Goal: Find specific page/section: Find specific page/section

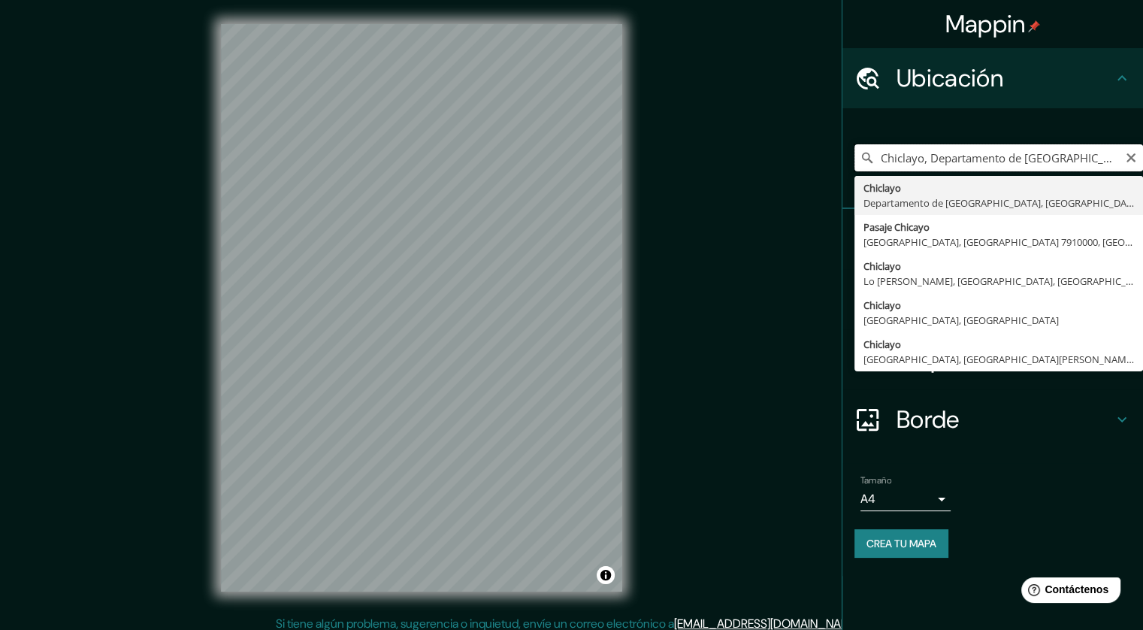
click at [995, 150] on input "Chiclayo, Departamento de [GEOGRAPHIC_DATA], [GEOGRAPHIC_DATA]" at bounding box center [998, 157] width 288 height 27
click at [1092, 157] on input "Chiclayo, Departamento de [GEOGRAPHIC_DATA], [GEOGRAPHIC_DATA]" at bounding box center [998, 157] width 288 height 27
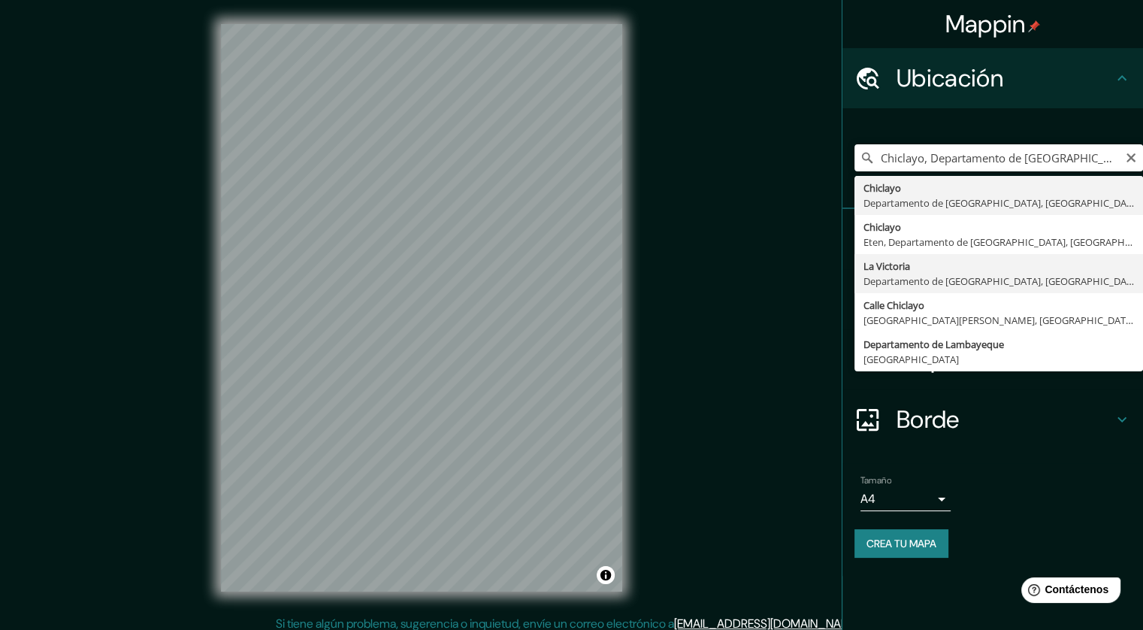
type input "[GEOGRAPHIC_DATA], Departamento de [GEOGRAPHIC_DATA], [GEOGRAPHIC_DATA]"
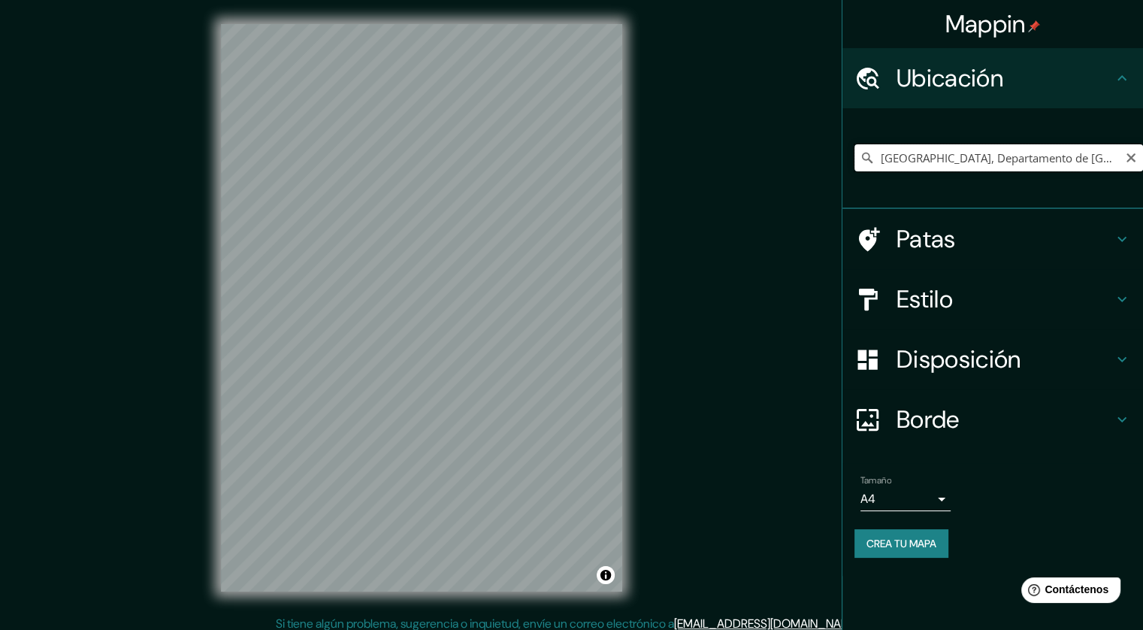
click at [950, 154] on input "[GEOGRAPHIC_DATA], Departamento de [GEOGRAPHIC_DATA], [GEOGRAPHIC_DATA]" at bounding box center [998, 157] width 288 height 27
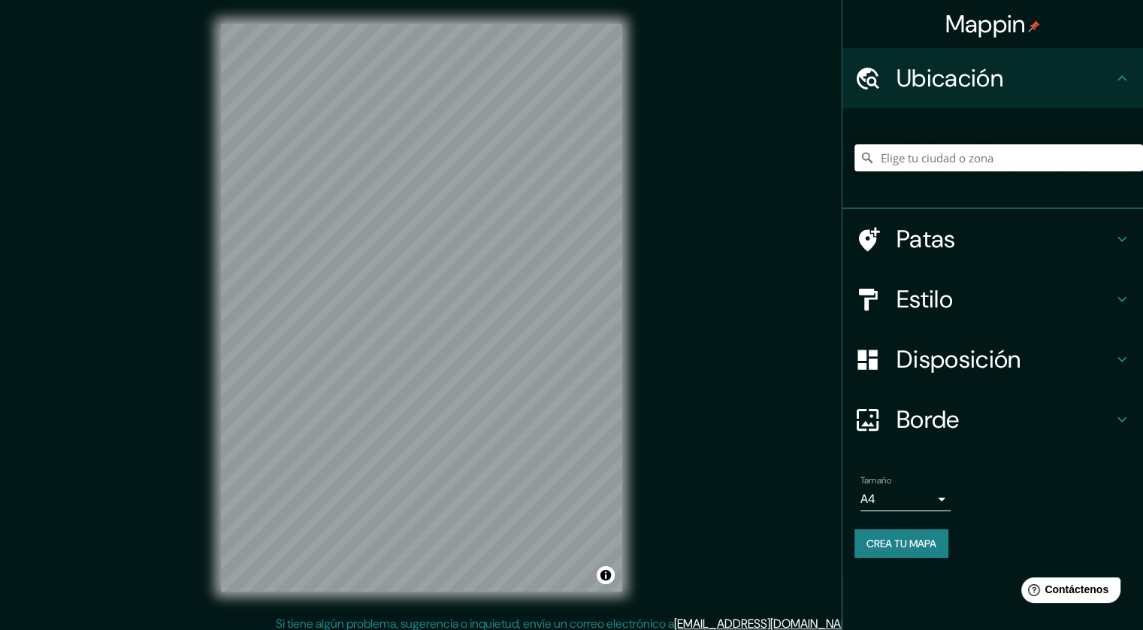
type input "l"
type input "a"
click at [950, 154] on input "Chiclayo, Eten, [GEOGRAPHIC_DATA], [GEOGRAPHIC_DATA]" at bounding box center [998, 157] width 288 height 27
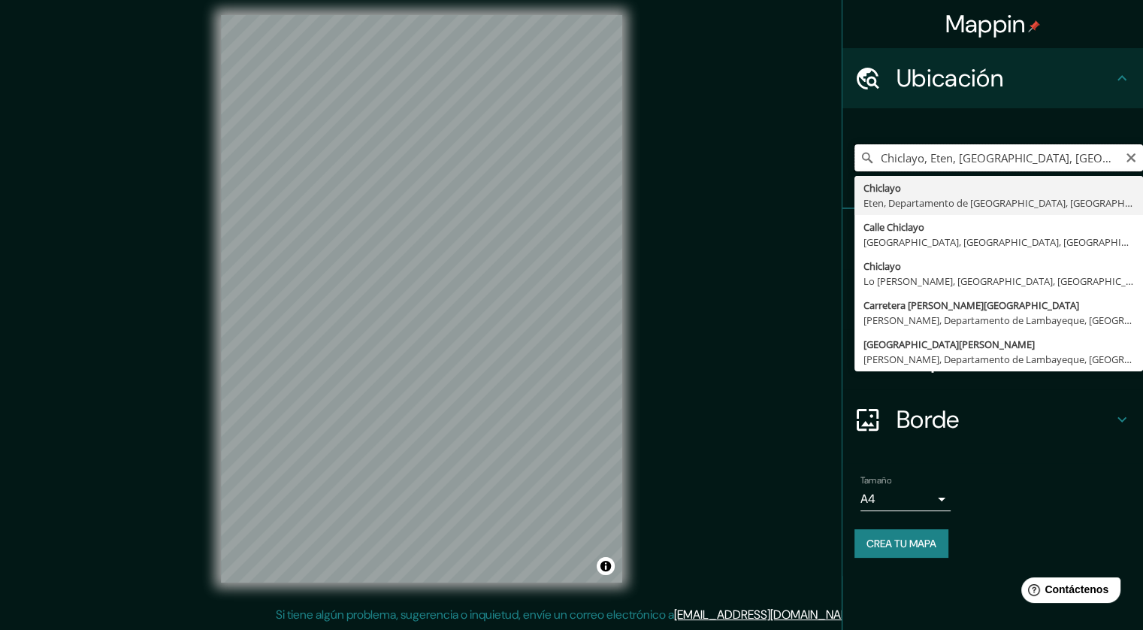
click at [926, 163] on input "Chiclayo, Eten, [GEOGRAPHIC_DATA], [GEOGRAPHIC_DATA]" at bounding box center [998, 157] width 288 height 27
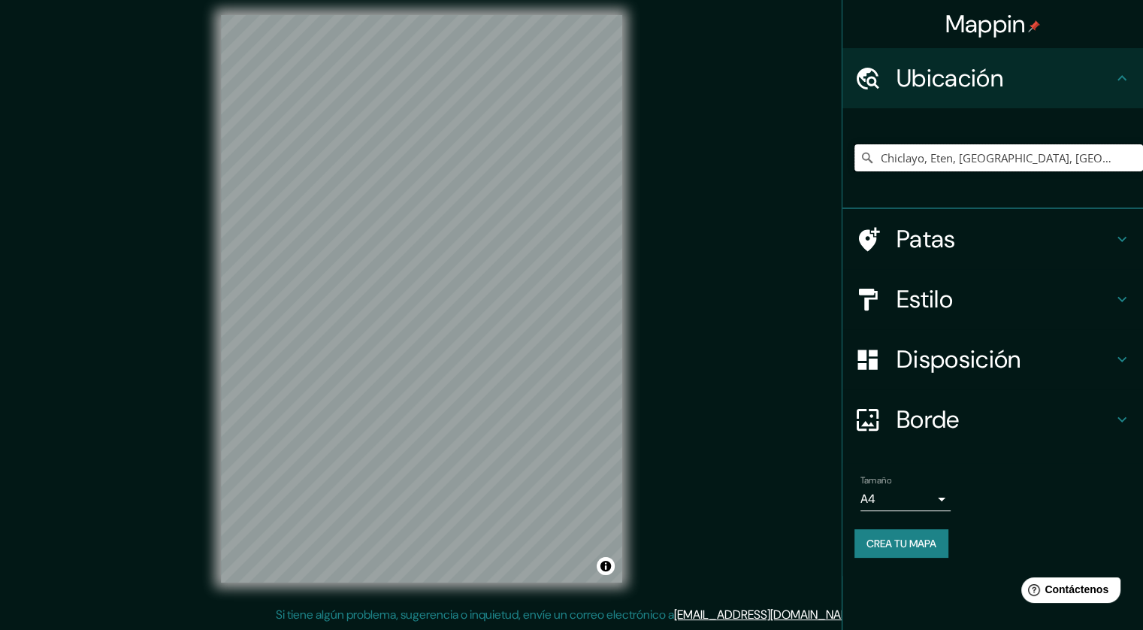
drag, startPoint x: 953, startPoint y: 157, endPoint x: 929, endPoint y: 156, distance: 24.8
click at [929, 156] on input "Chiclayo, Eten, [GEOGRAPHIC_DATA], [GEOGRAPHIC_DATA]" at bounding box center [998, 157] width 288 height 27
type input "Chiclayo, Departamento de [GEOGRAPHIC_DATA], [GEOGRAPHIC_DATA]"
